Goal: Transaction & Acquisition: Purchase product/service

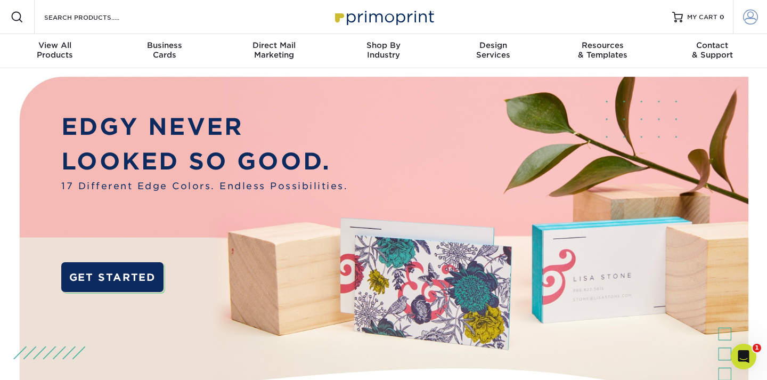
type input "[EMAIL_ADDRESS][DOMAIN_NAME]"
click at [749, 13] on span at bounding box center [750, 17] width 15 height 15
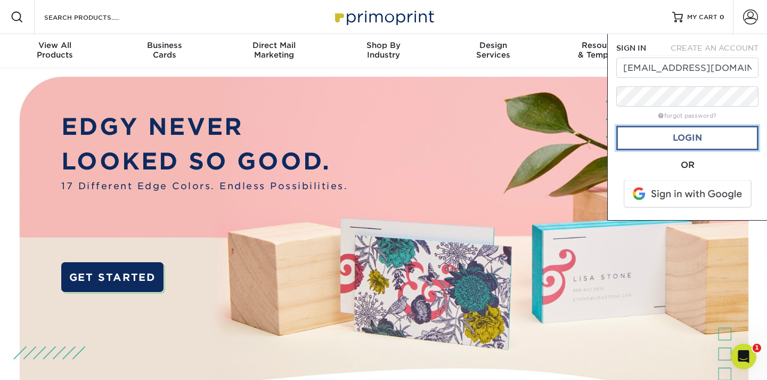
click at [705, 141] on link "Login" at bounding box center [687, 138] width 142 height 25
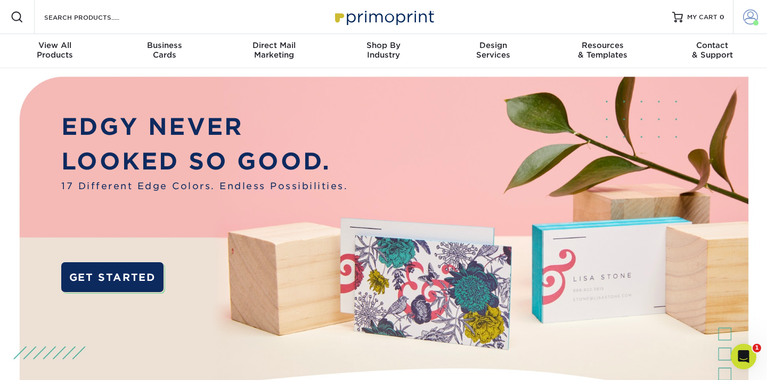
click at [747, 11] on span at bounding box center [750, 17] width 15 height 15
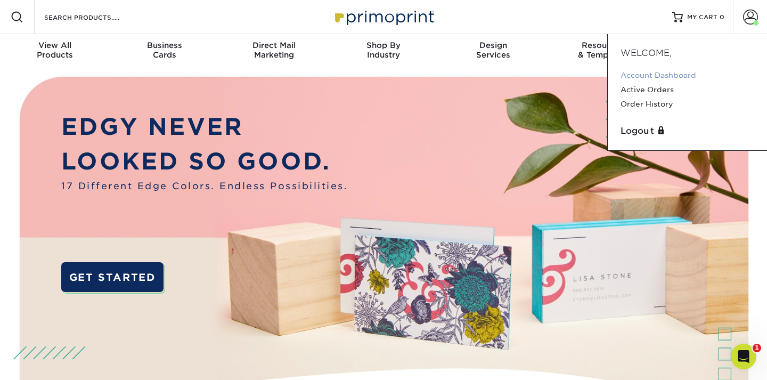
click at [678, 75] on link "Account Dashboard" at bounding box center [688, 75] width 134 height 14
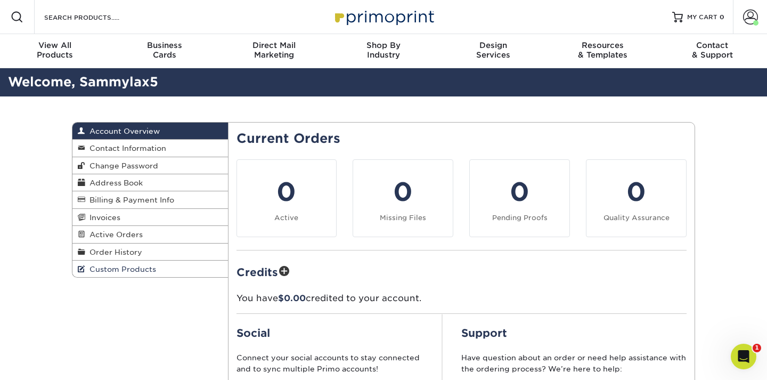
click at [186, 267] on link "Custom Products" at bounding box center [150, 268] width 156 height 17
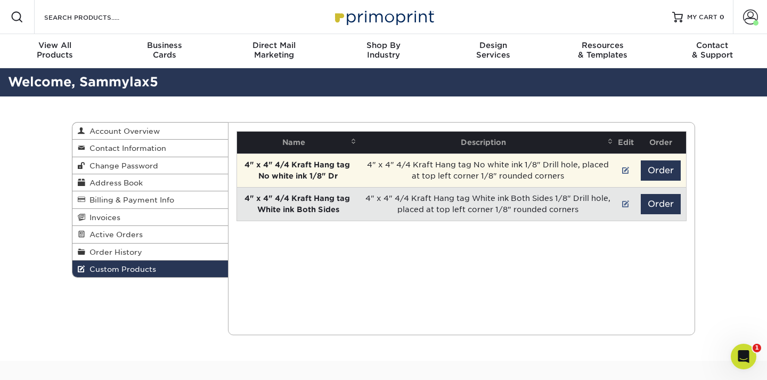
click at [574, 167] on td "4" x 4" 4/4 Kraft Hang tag ​No white ink 1/8" Drill hole, placed at top left co…" at bounding box center [488, 170] width 257 height 34
click at [624, 168] on link at bounding box center [625, 170] width 7 height 9
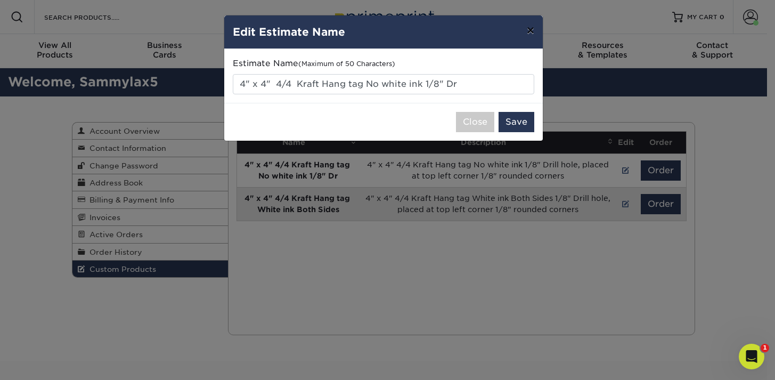
click at [533, 34] on button "×" at bounding box center [530, 30] width 25 height 30
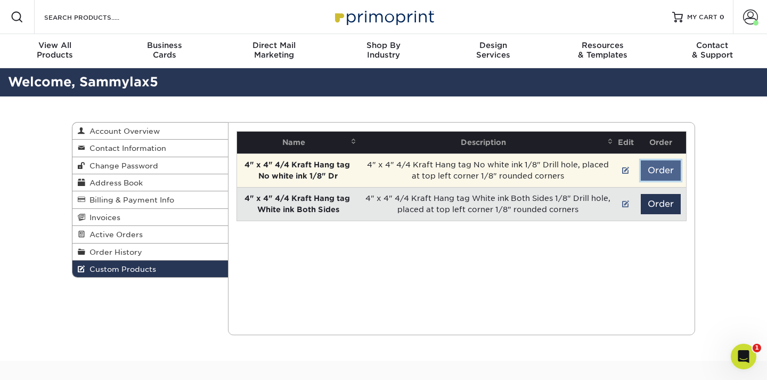
click at [649, 172] on button "Order" at bounding box center [661, 170] width 40 height 20
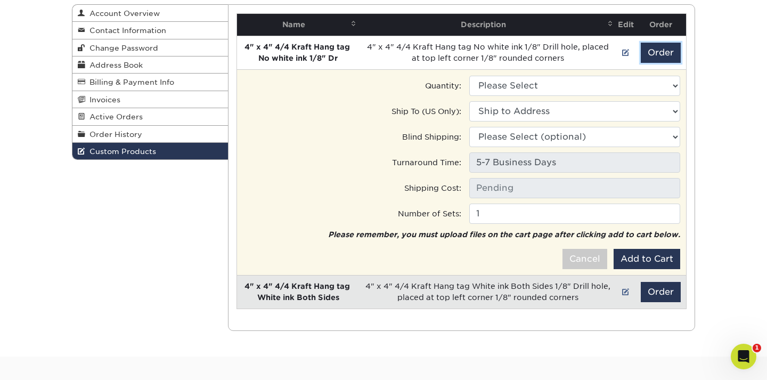
scroll to position [123, 0]
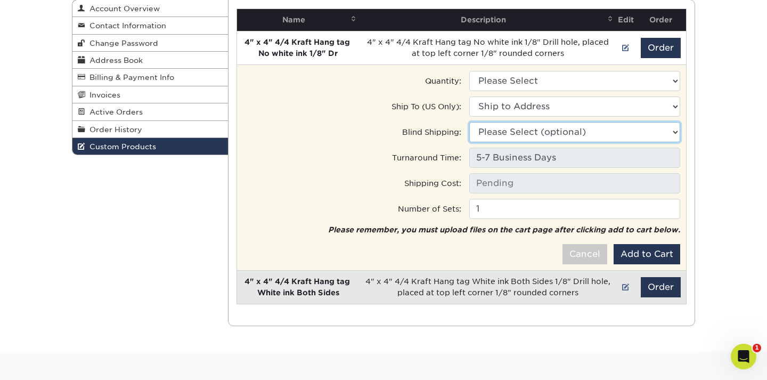
click at [584, 133] on select "Please Select (optional) [STREET_ADDRESS]" at bounding box center [574, 132] width 211 height 20
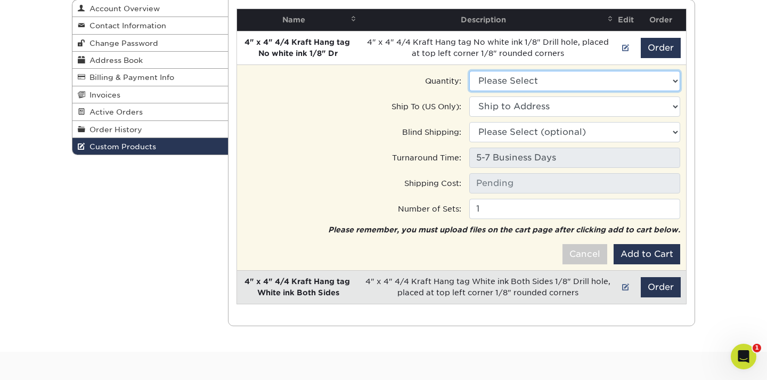
click at [606, 82] on select "Please Select 100 - $113.00" at bounding box center [574, 81] width 211 height 20
